Goal: Information Seeking & Learning: Check status

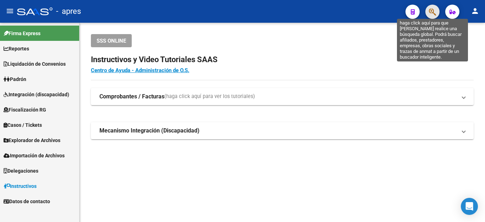
click at [431, 10] on icon "button" at bounding box center [432, 12] width 7 height 8
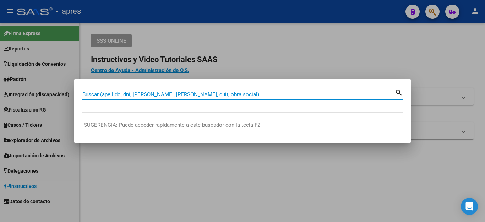
paste input "20444864126"
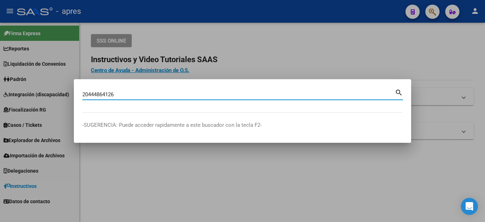
type input "20444864126"
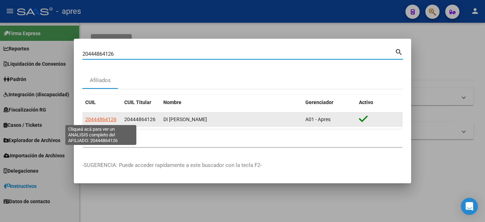
click at [108, 121] on span "20444864126" at bounding box center [100, 119] width 31 height 6
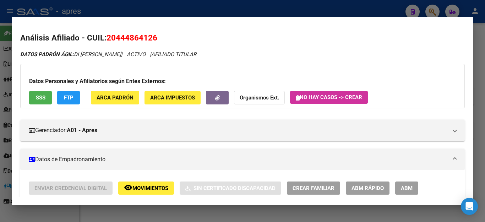
click at [40, 97] on span "SSS" at bounding box center [41, 98] width 10 height 6
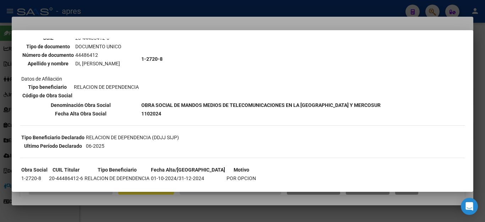
scroll to position [102, 0]
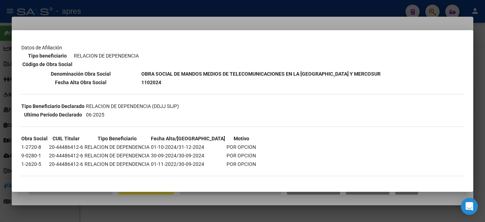
click at [324, 10] on div at bounding box center [242, 111] width 485 height 222
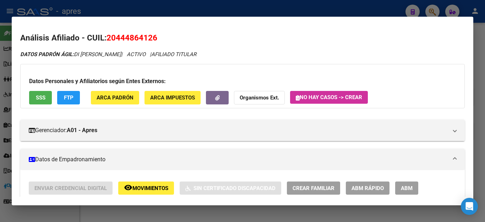
click at [324, 10] on div at bounding box center [242, 111] width 485 height 222
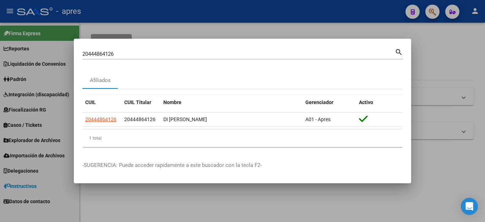
click at [324, 10] on div at bounding box center [242, 111] width 485 height 222
